Goal: Find specific page/section

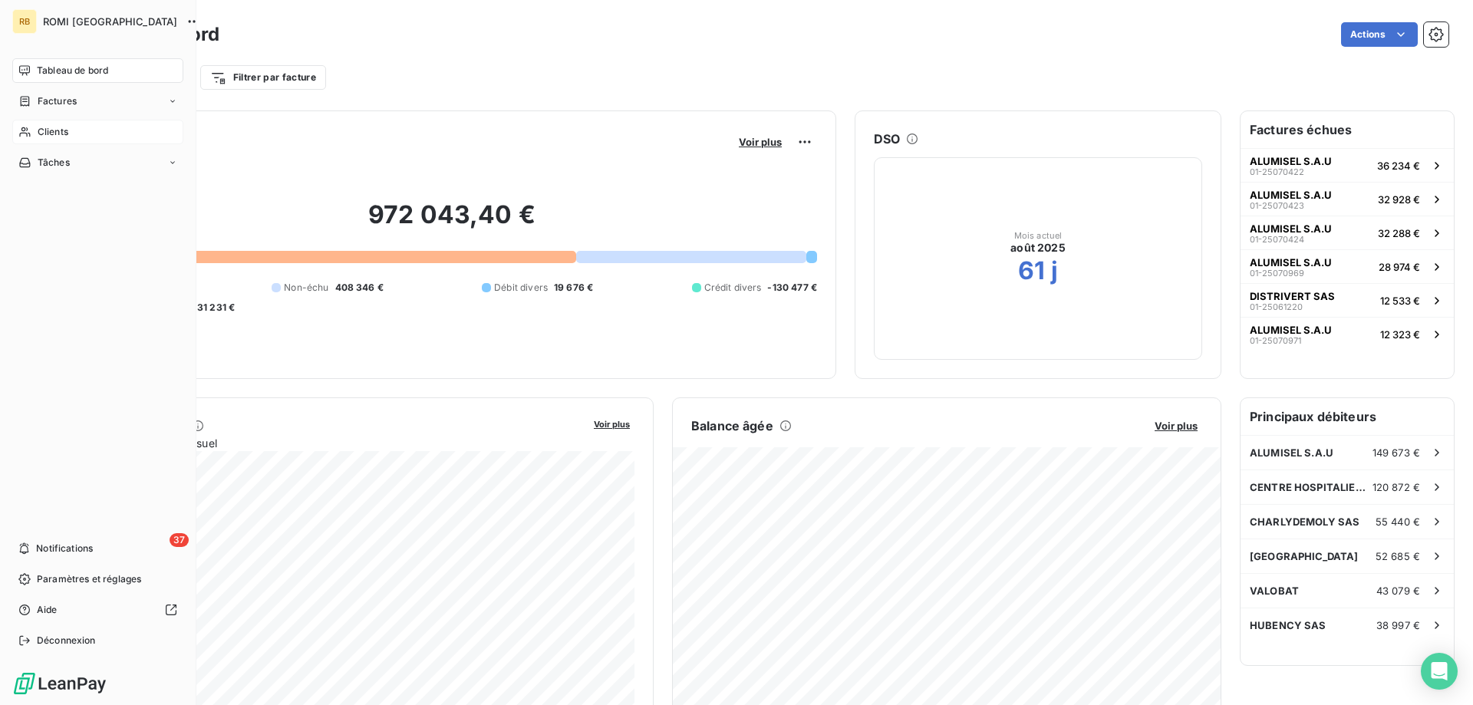
click at [26, 130] on icon at bounding box center [24, 132] width 13 height 12
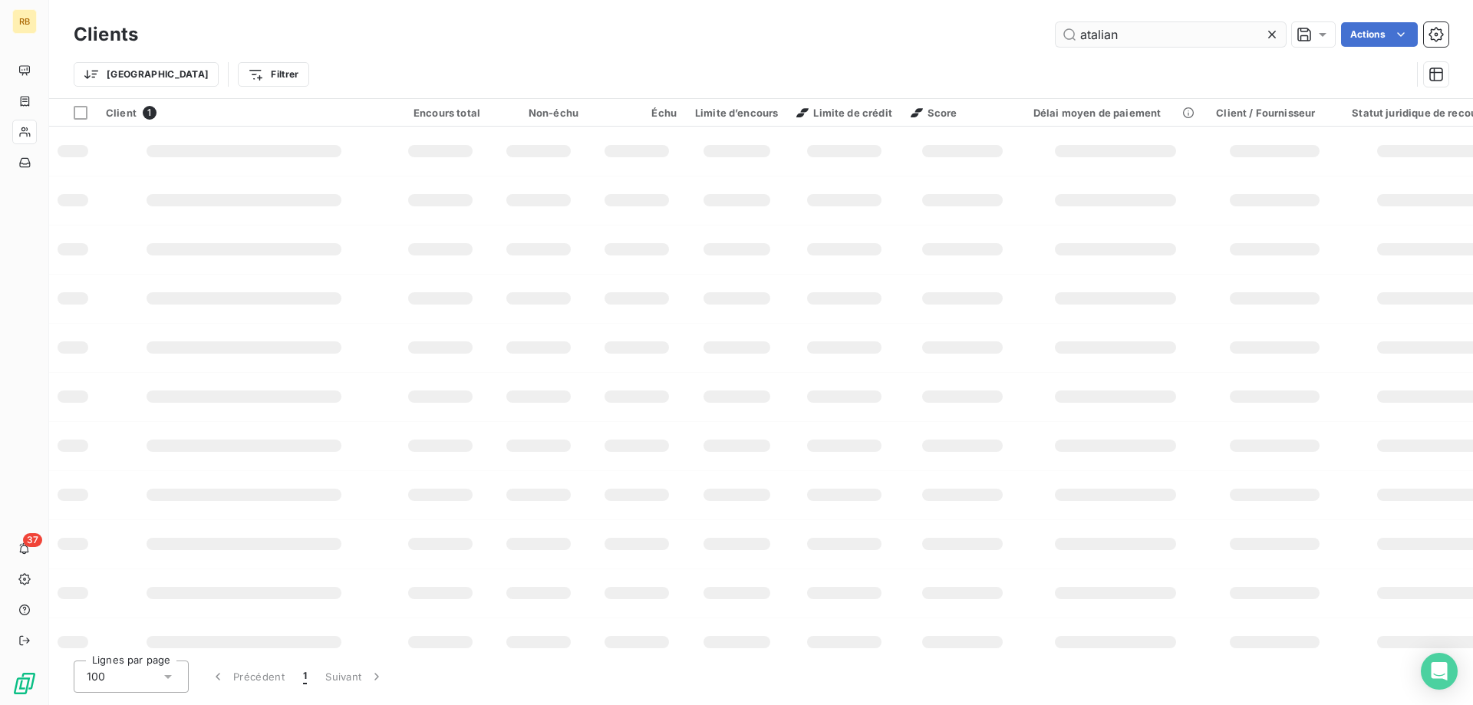
click at [1126, 40] on input "atalian" at bounding box center [1171, 34] width 230 height 25
drag, startPoint x: 1123, startPoint y: 36, endPoint x: 1032, endPoint y: 35, distance: 91.3
click at [1056, 35] on input "atalian" at bounding box center [1171, 34] width 230 height 25
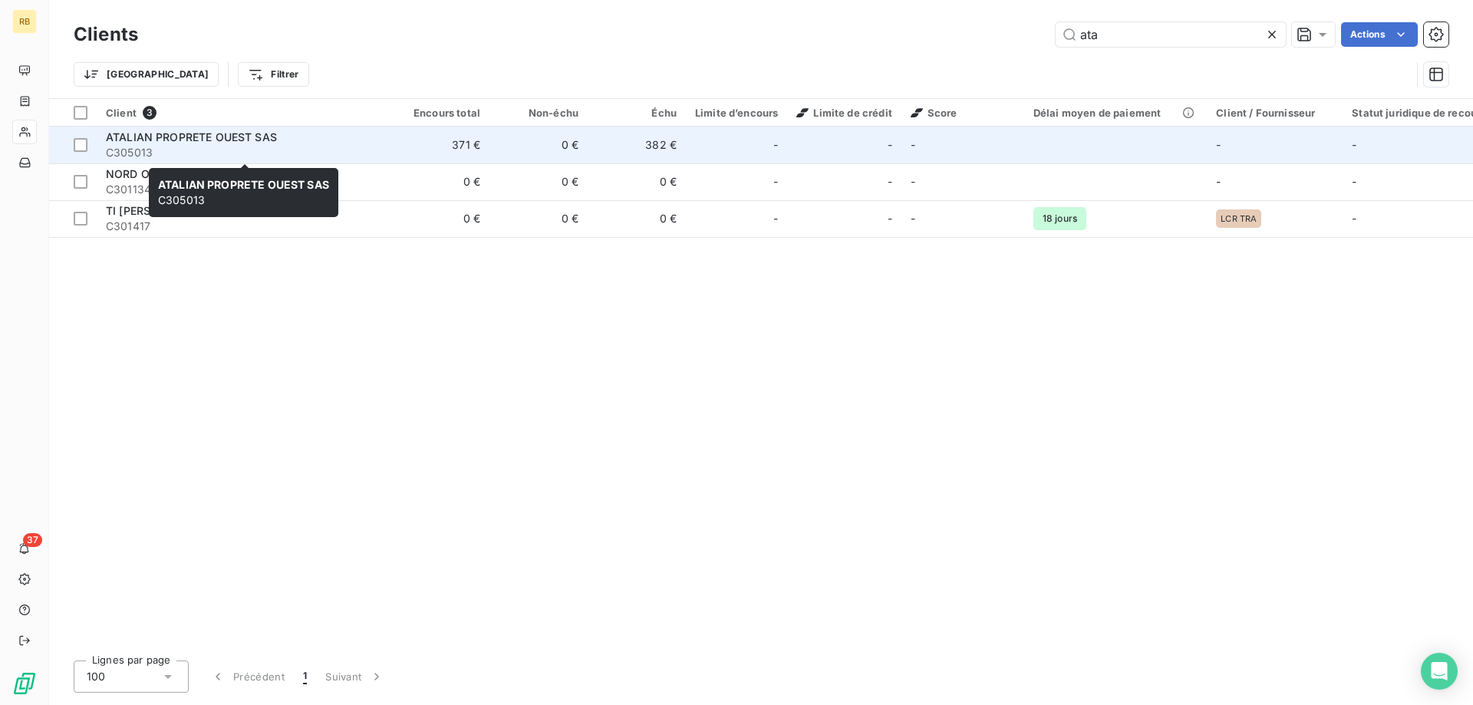
type input "ata"
click at [240, 150] on span "C305013" at bounding box center [244, 152] width 276 height 15
